Goal: Information Seeking & Learning: Learn about a topic

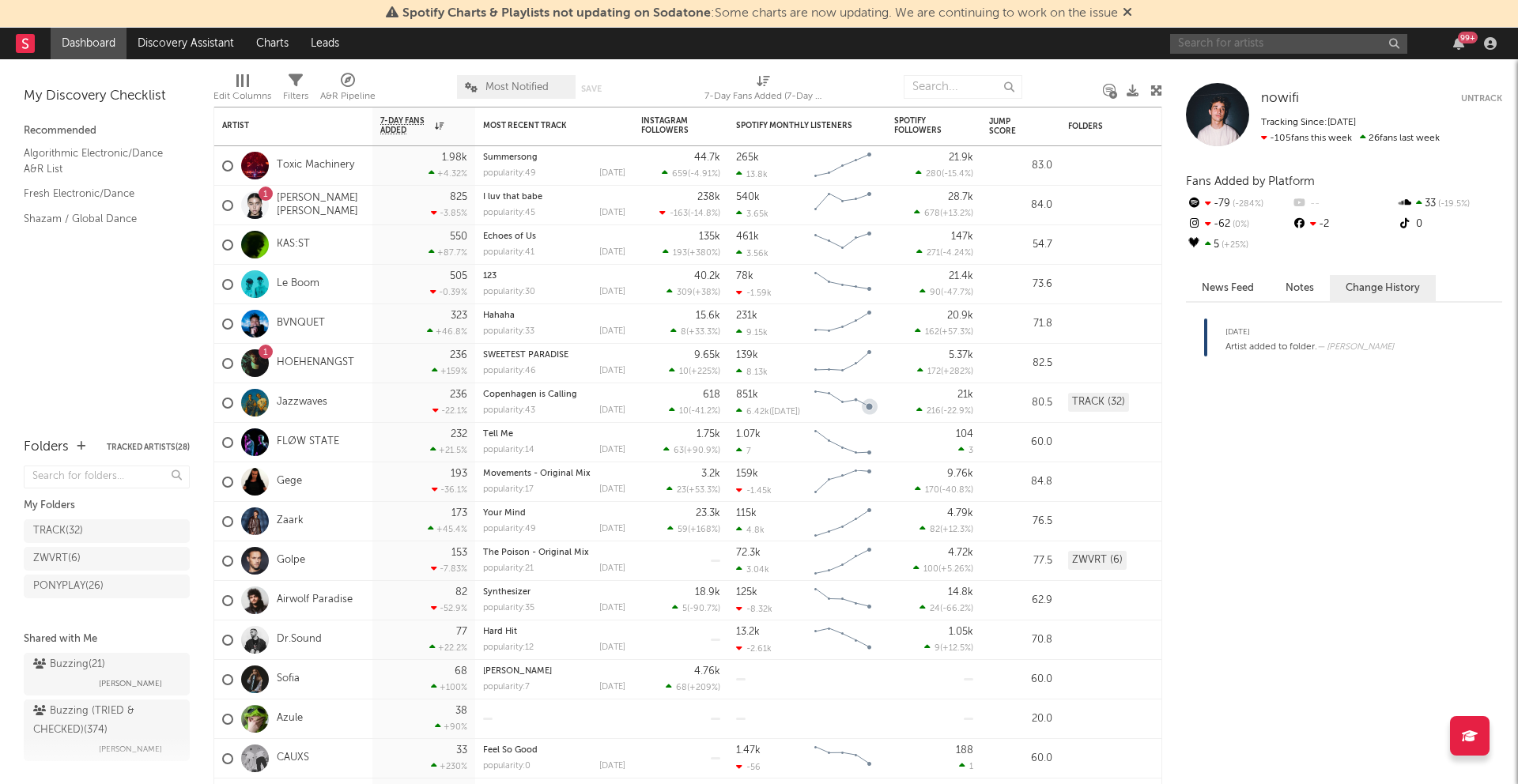
click at [1182, 44] on input "text" at bounding box center [1288, 44] width 237 height 19
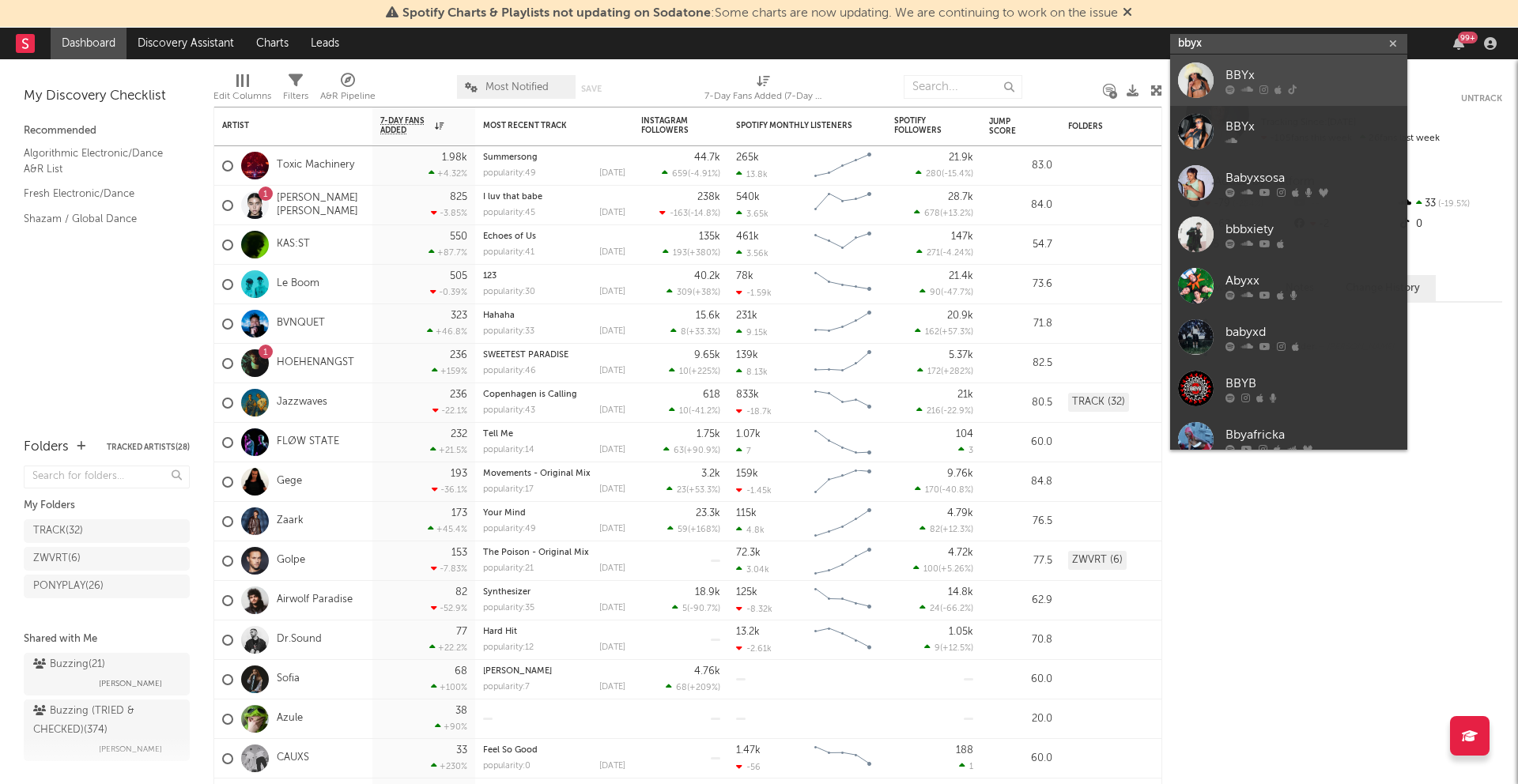
type input "bbyx"
click at [1182, 69] on div "BBYx" at bounding box center [1312, 74] width 173 height 19
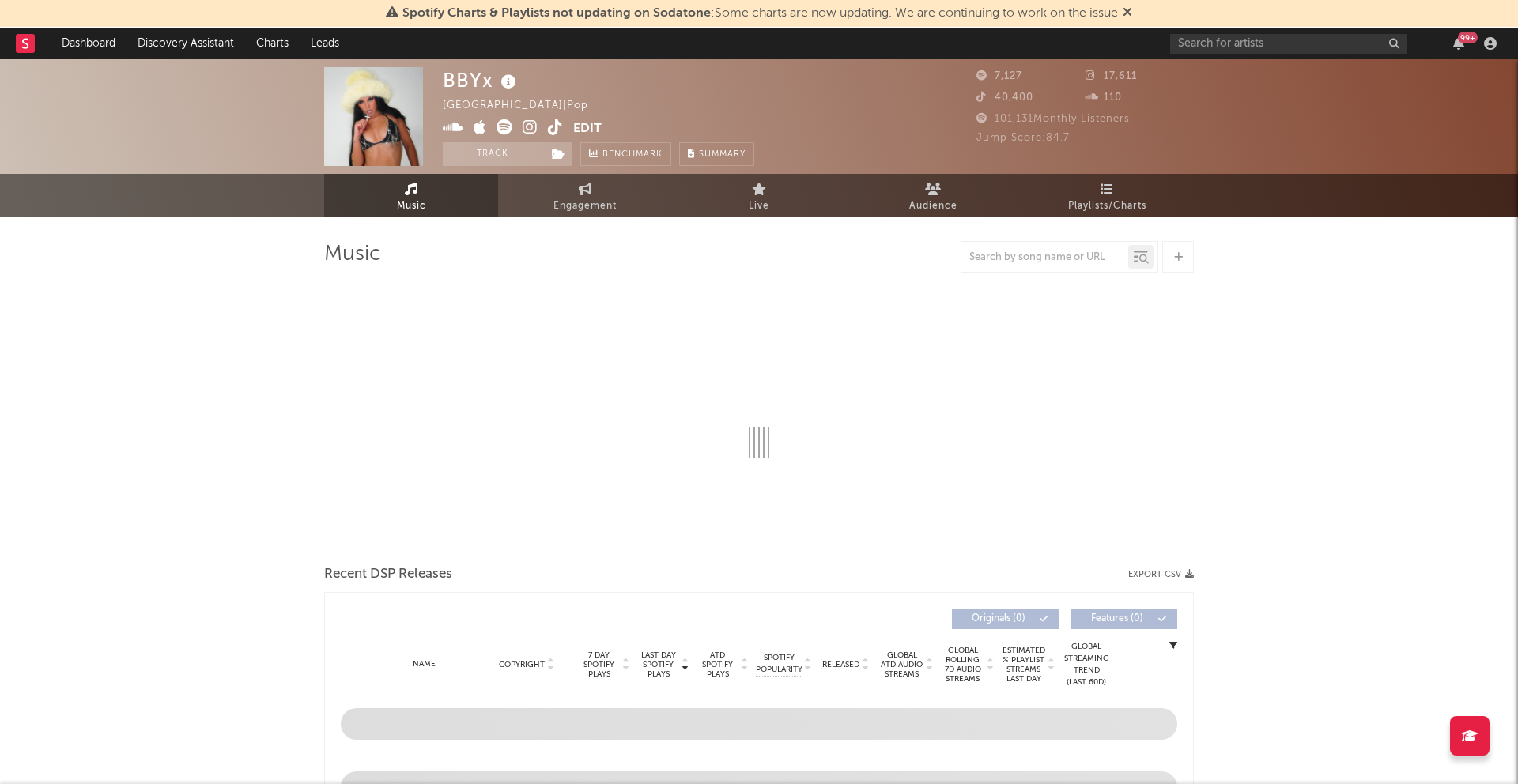
select select "6m"
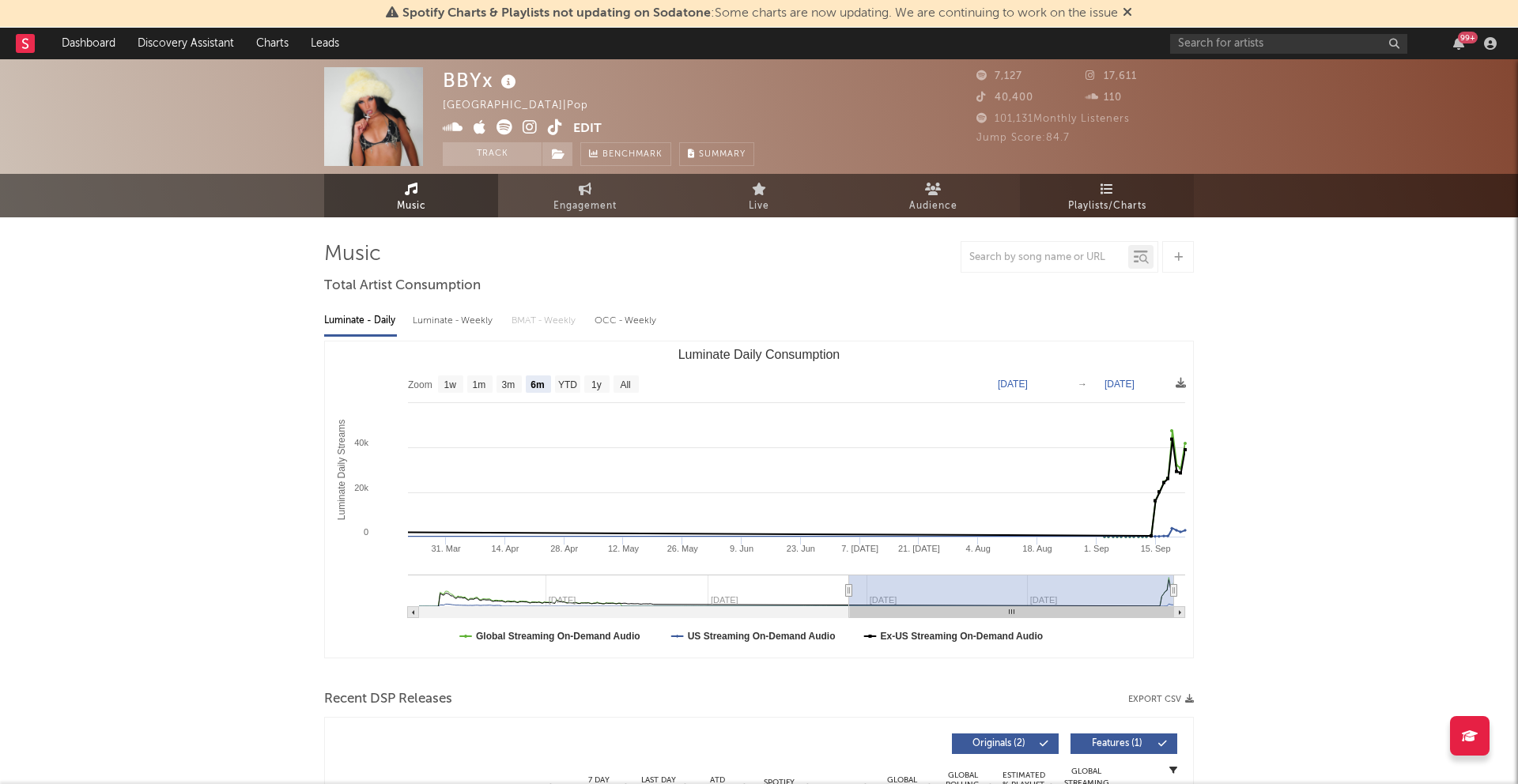
click at [1088, 190] on link "Playlists/Charts" at bounding box center [1107, 195] width 173 height 44
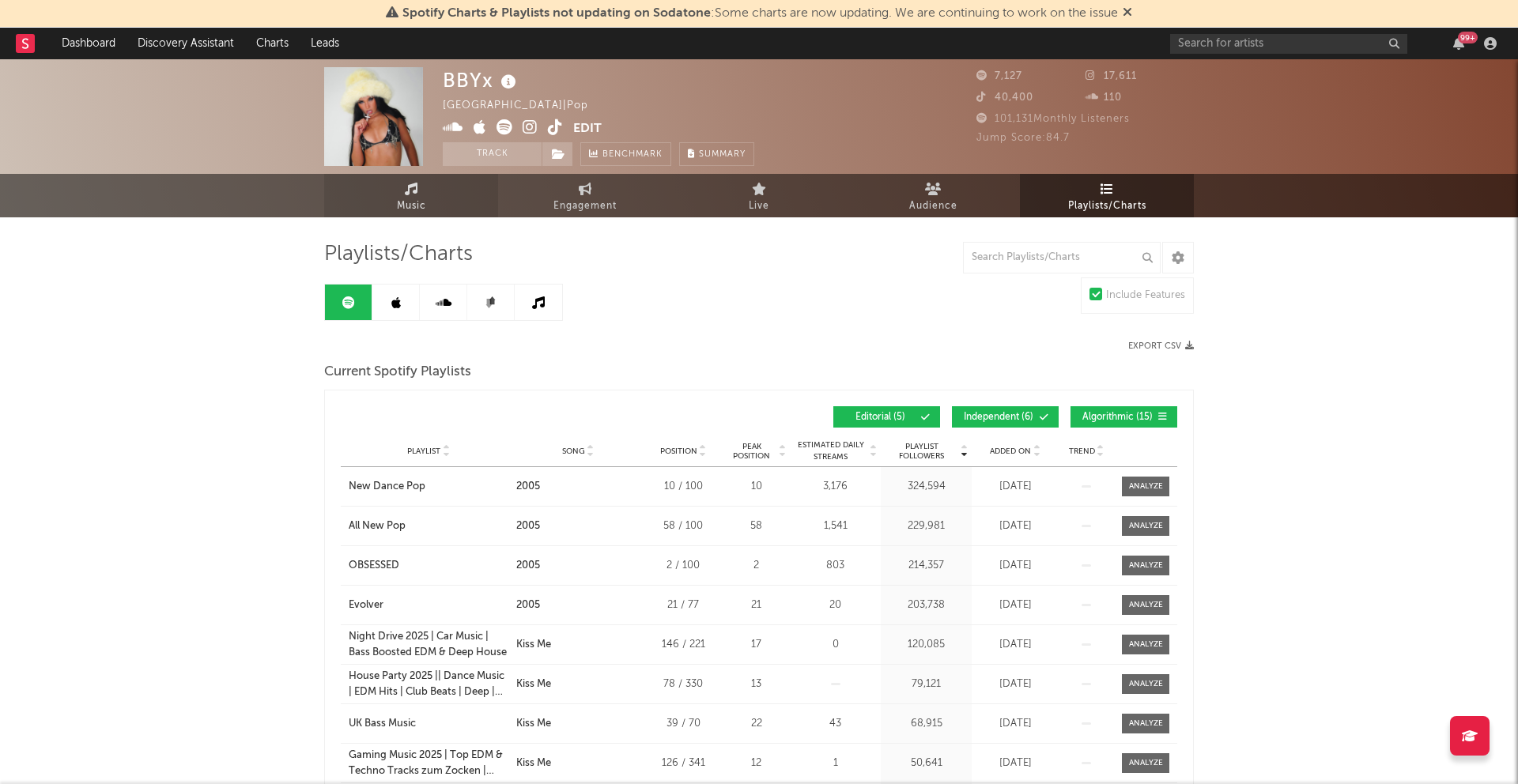
click at [414, 189] on icon at bounding box center [411, 188] width 14 height 13
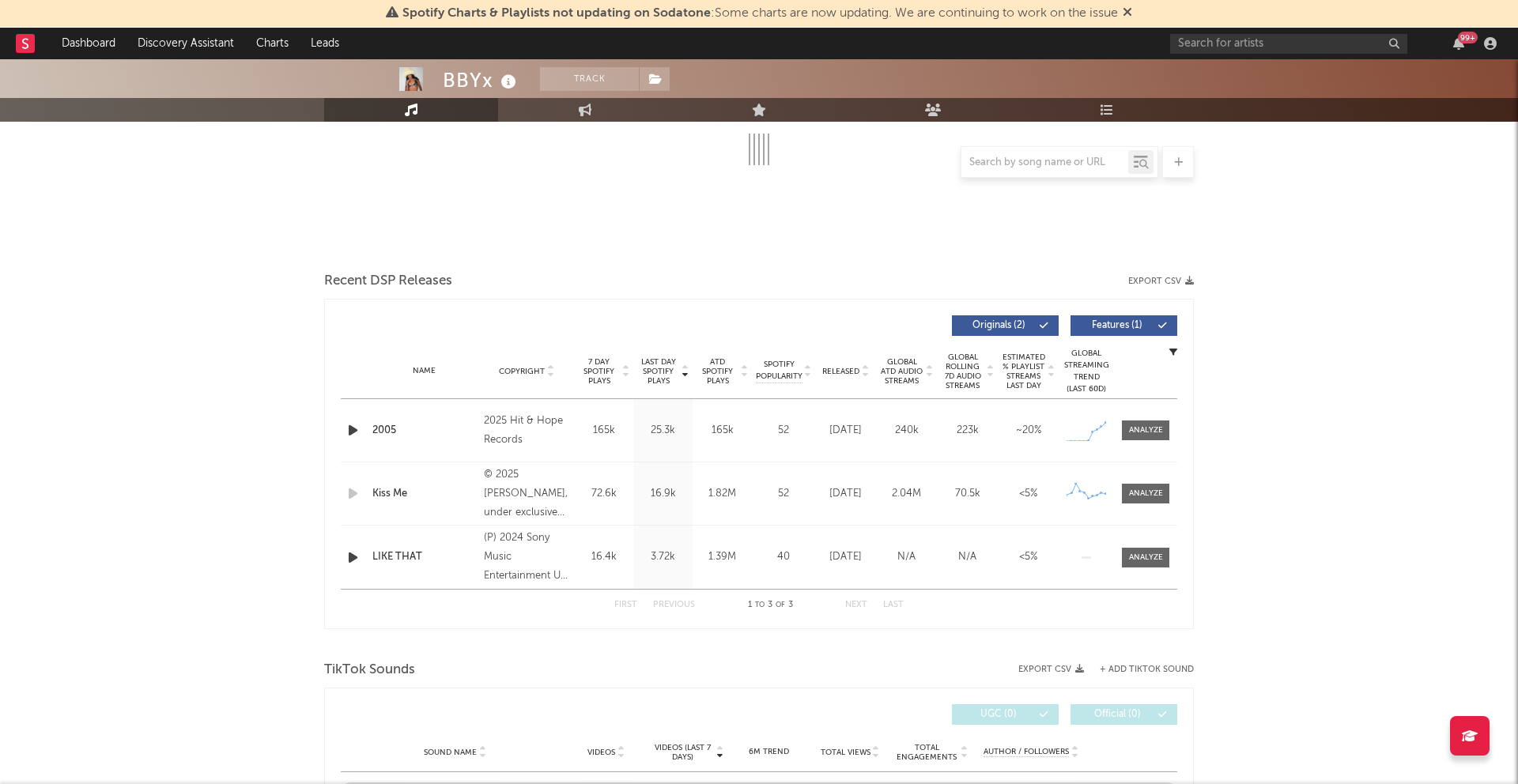
select select "6m"
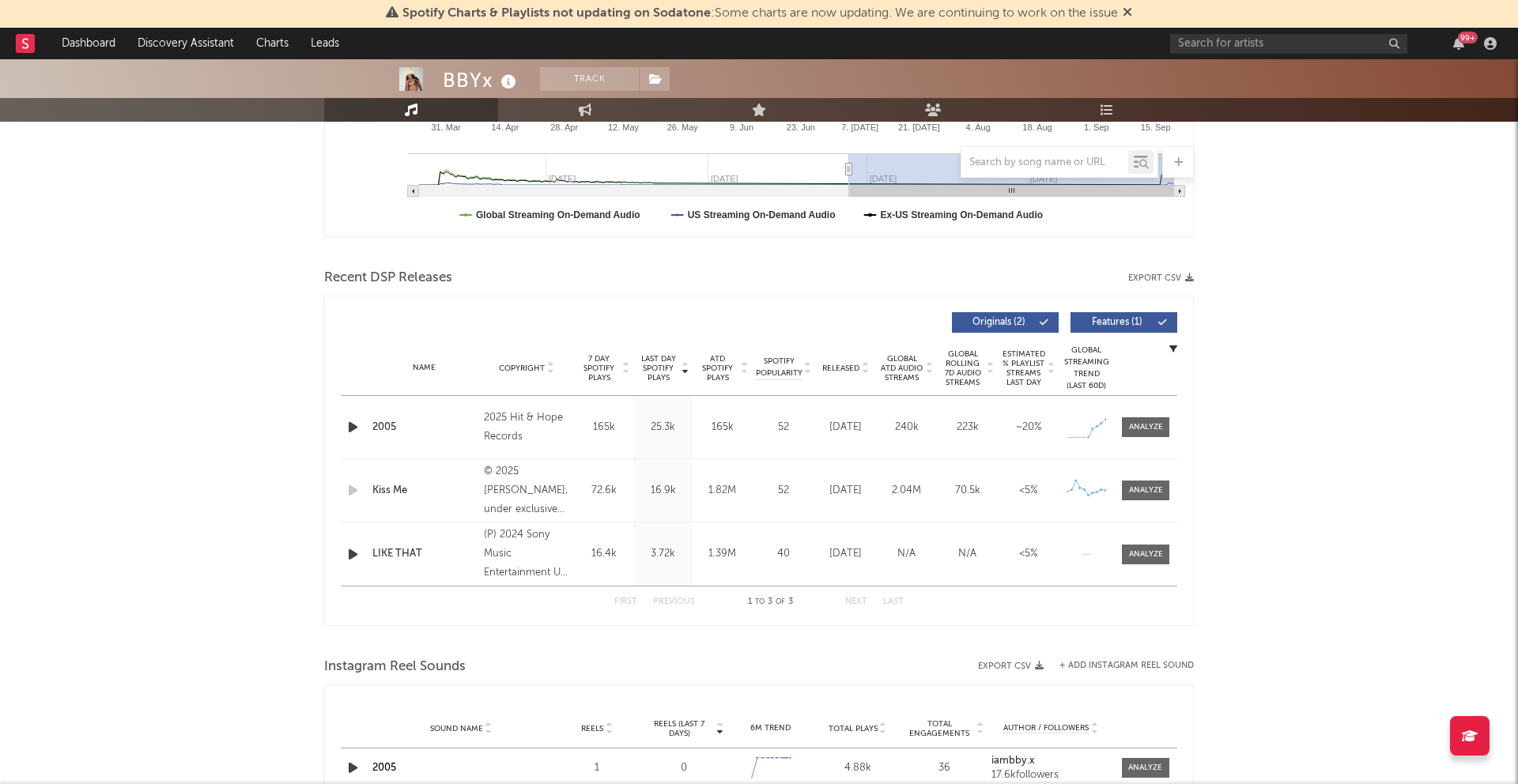
scroll to position [423, 0]
click at [1131, 427] on div at bounding box center [1146, 426] width 34 height 12
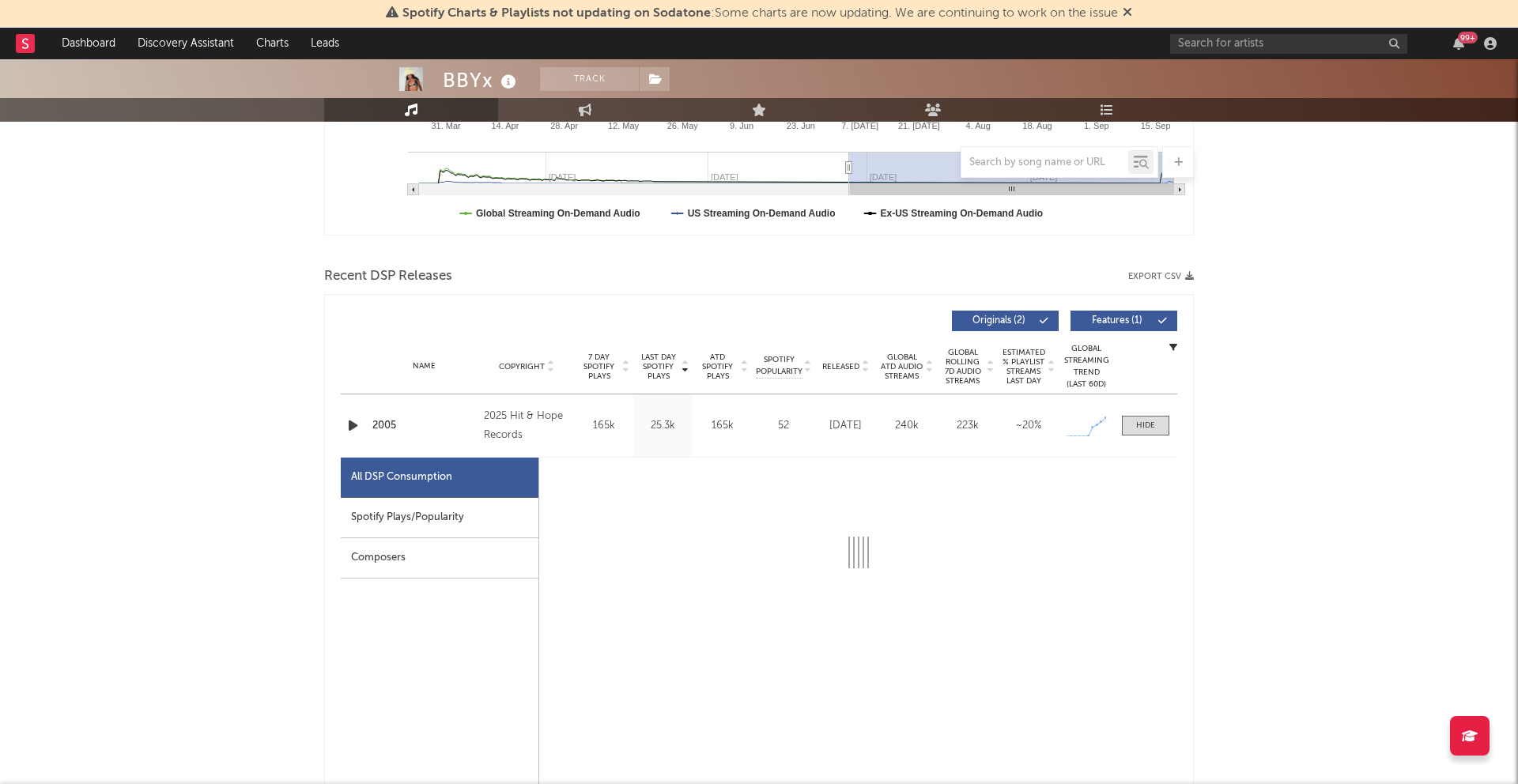
click at [510, 521] on div "Spotify Plays/Popularity" at bounding box center [439, 517] width 198 height 40
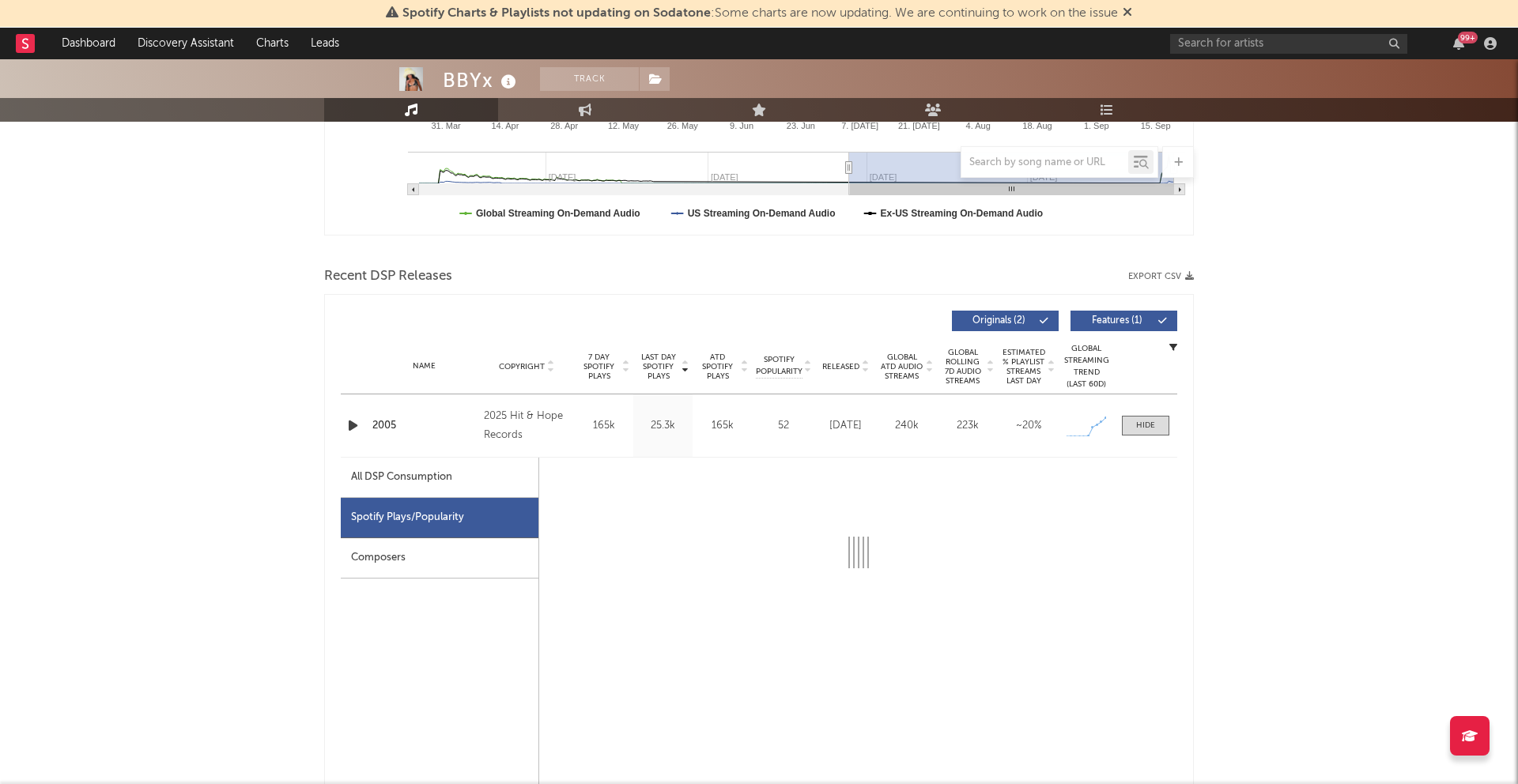
select select "1w"
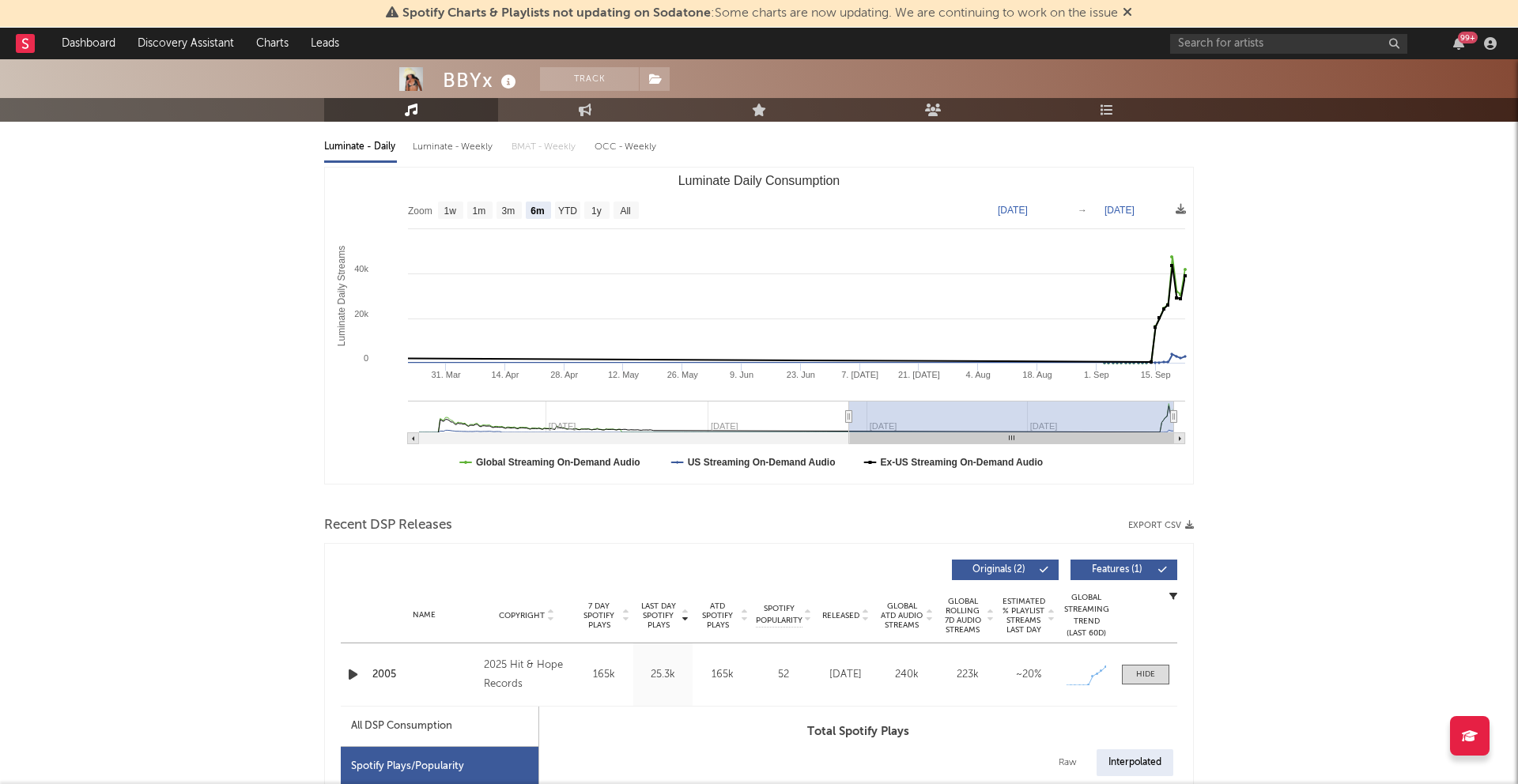
scroll to position [12, 0]
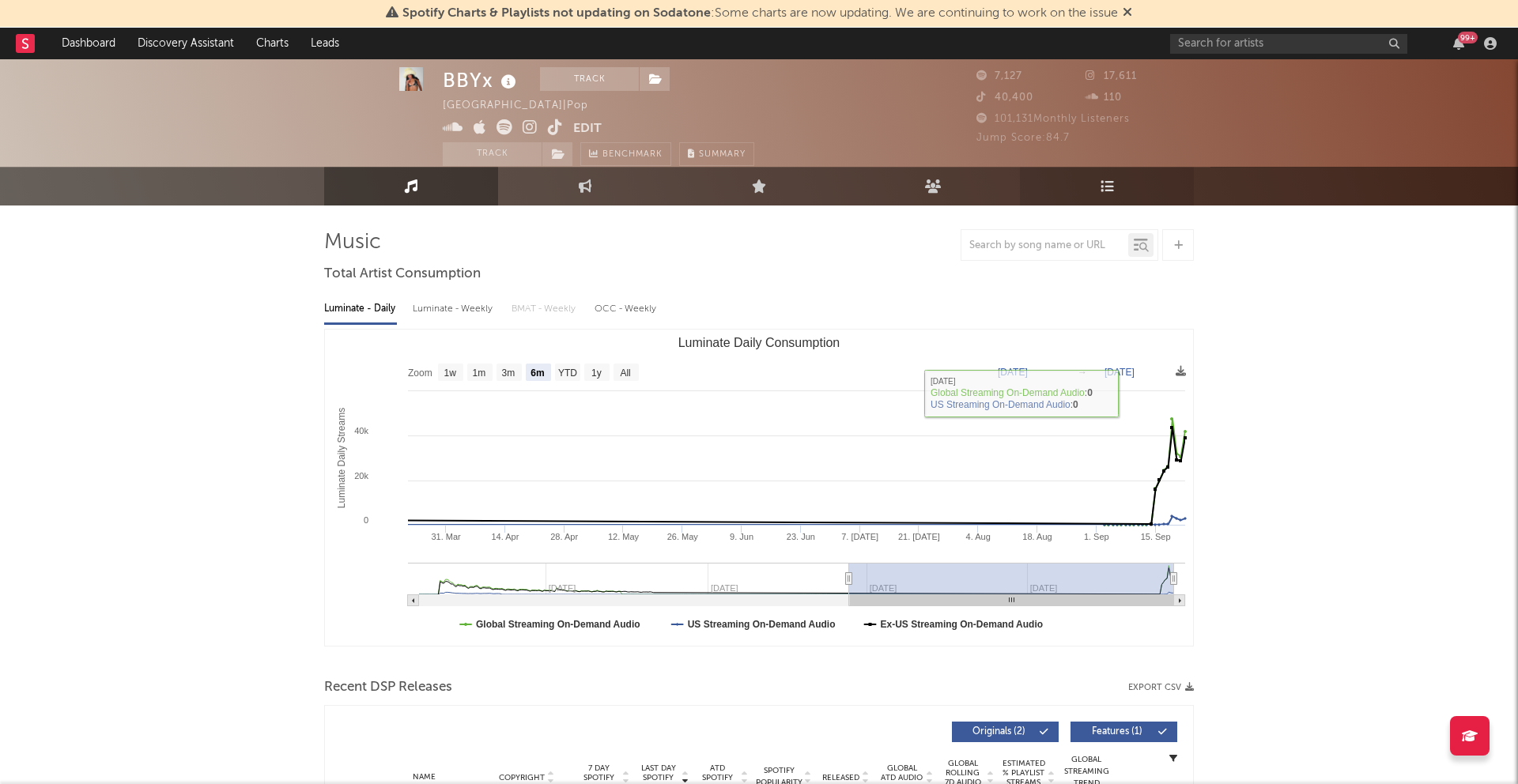
click at [1104, 186] on icon at bounding box center [1107, 186] width 14 height 14
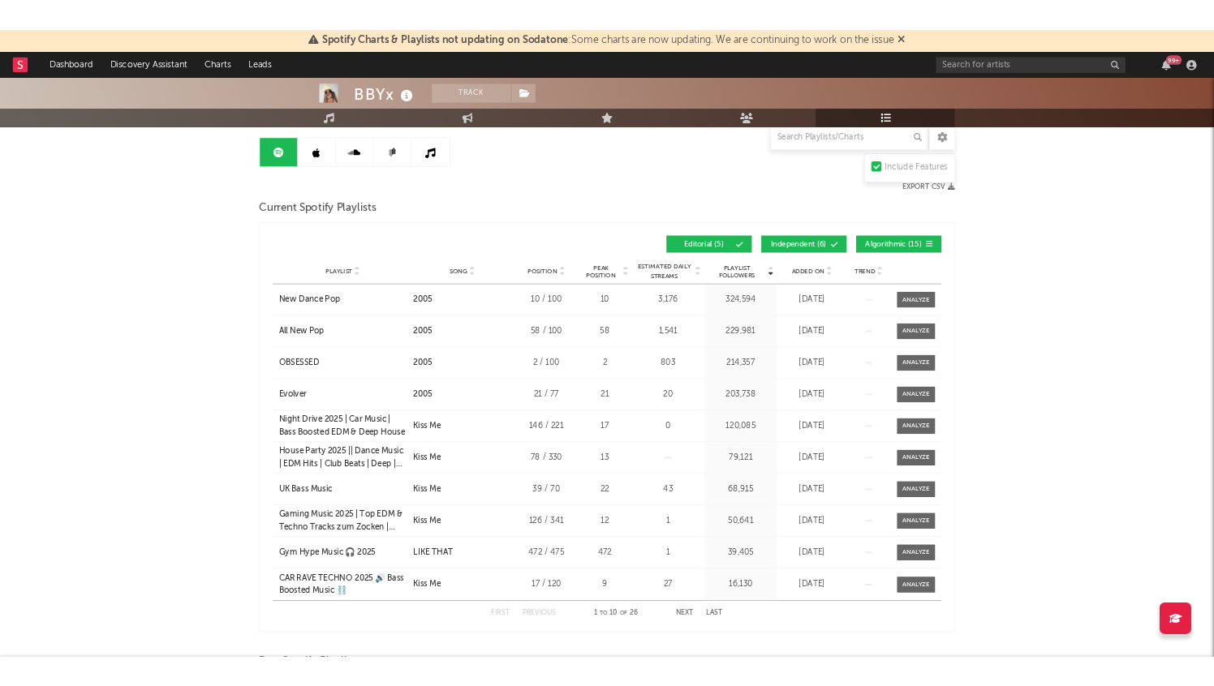
scroll to position [157, 0]
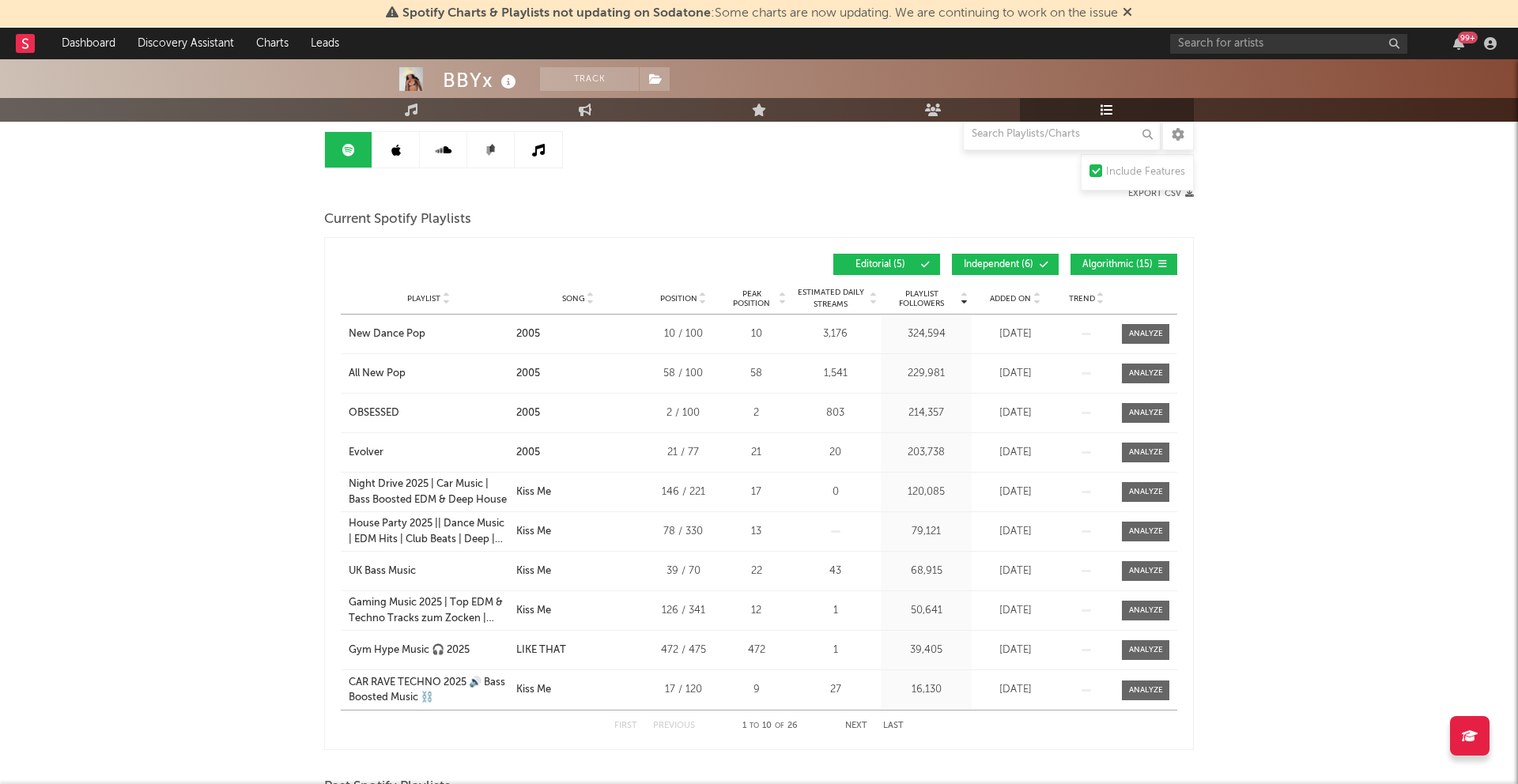
click at [1182, 304] on div "BBYx Track [GEOGRAPHIC_DATA] | Pop Edit Track Benchmark Summary 7,127 17,611 40…" at bounding box center [759, 659] width 1518 height 1506
